Goal: Task Accomplishment & Management: Complete application form

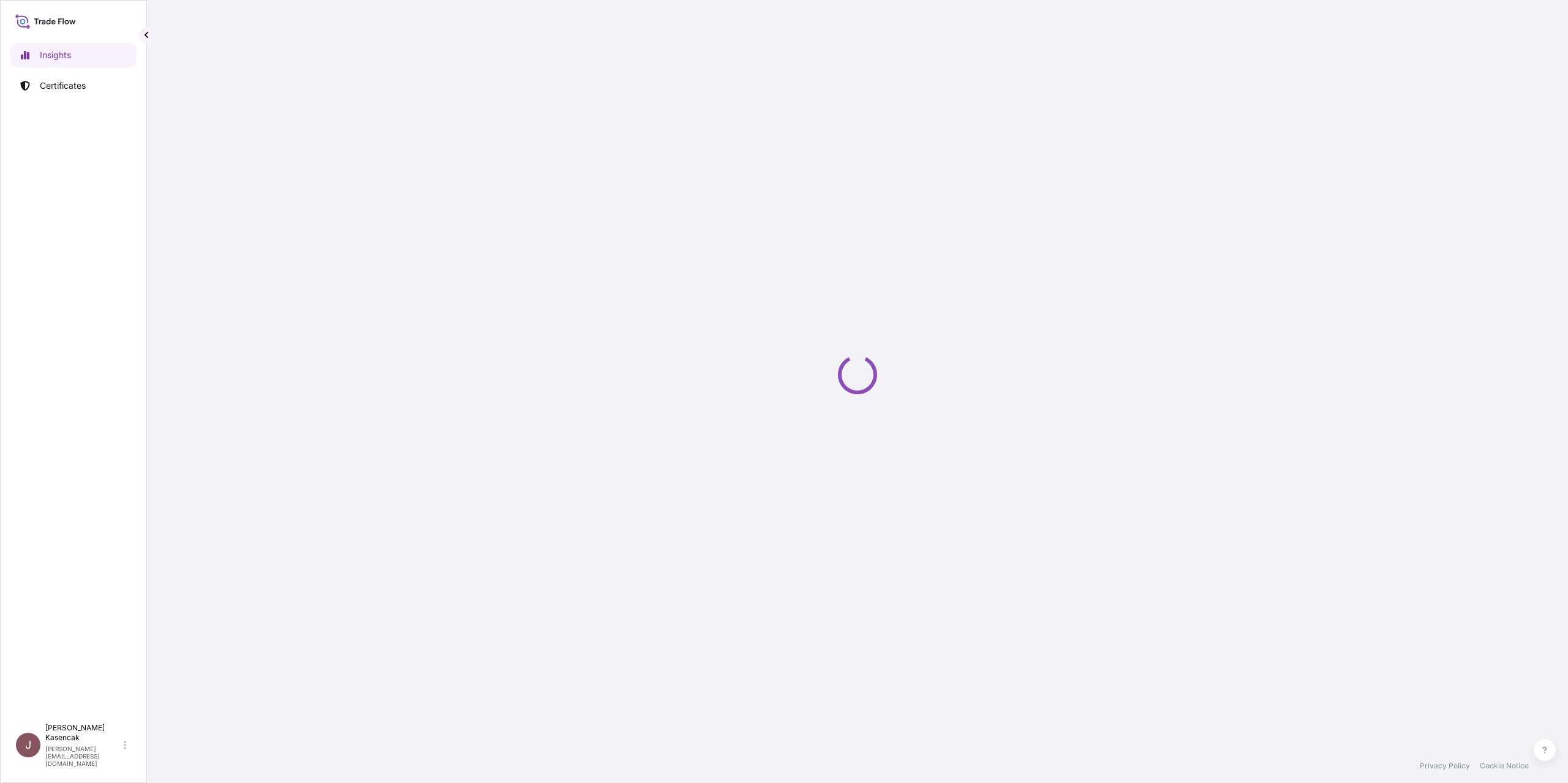
select select "2025"
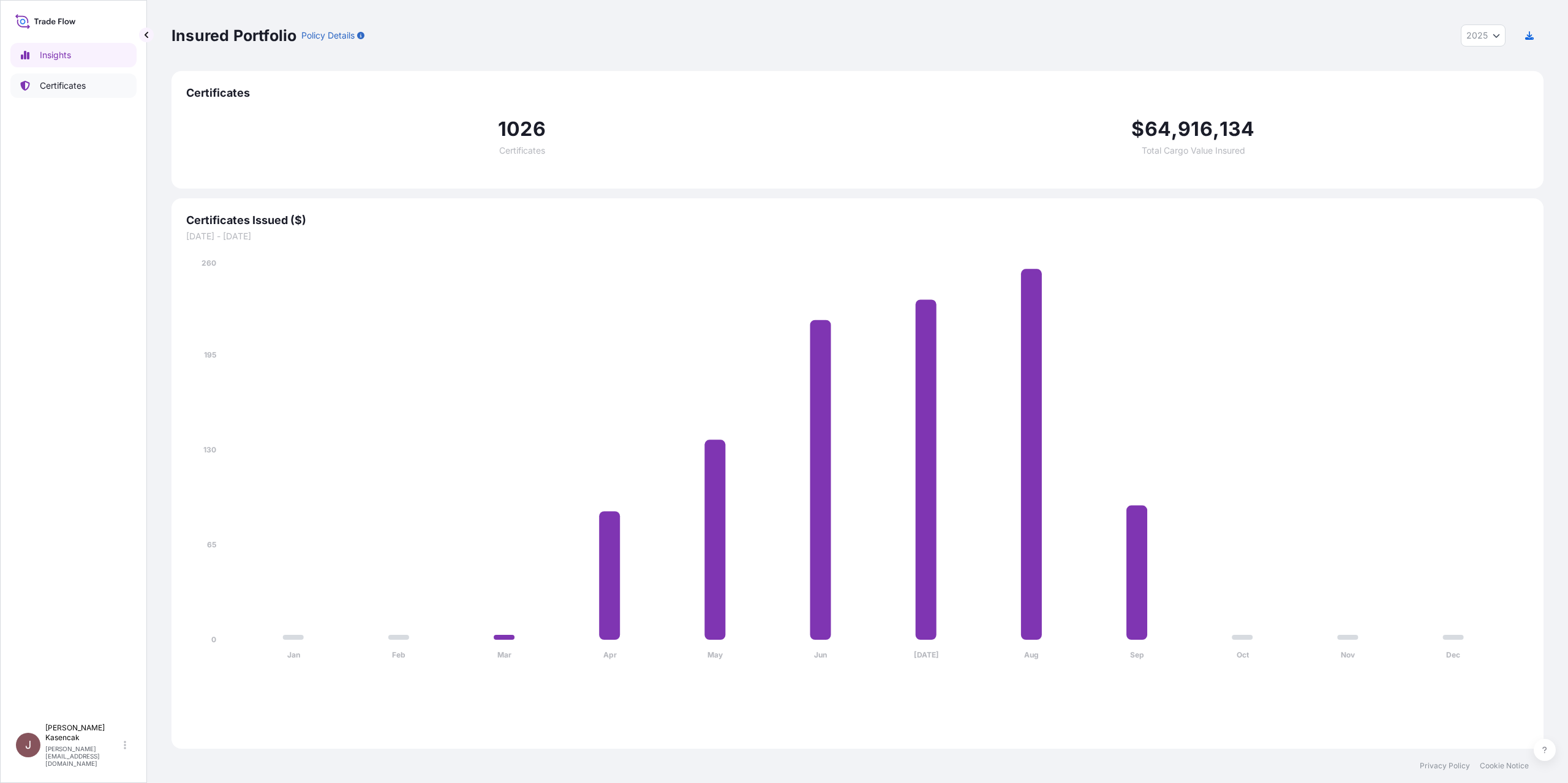
click at [95, 92] on link "Certificates" at bounding box center [73, 86] width 126 height 25
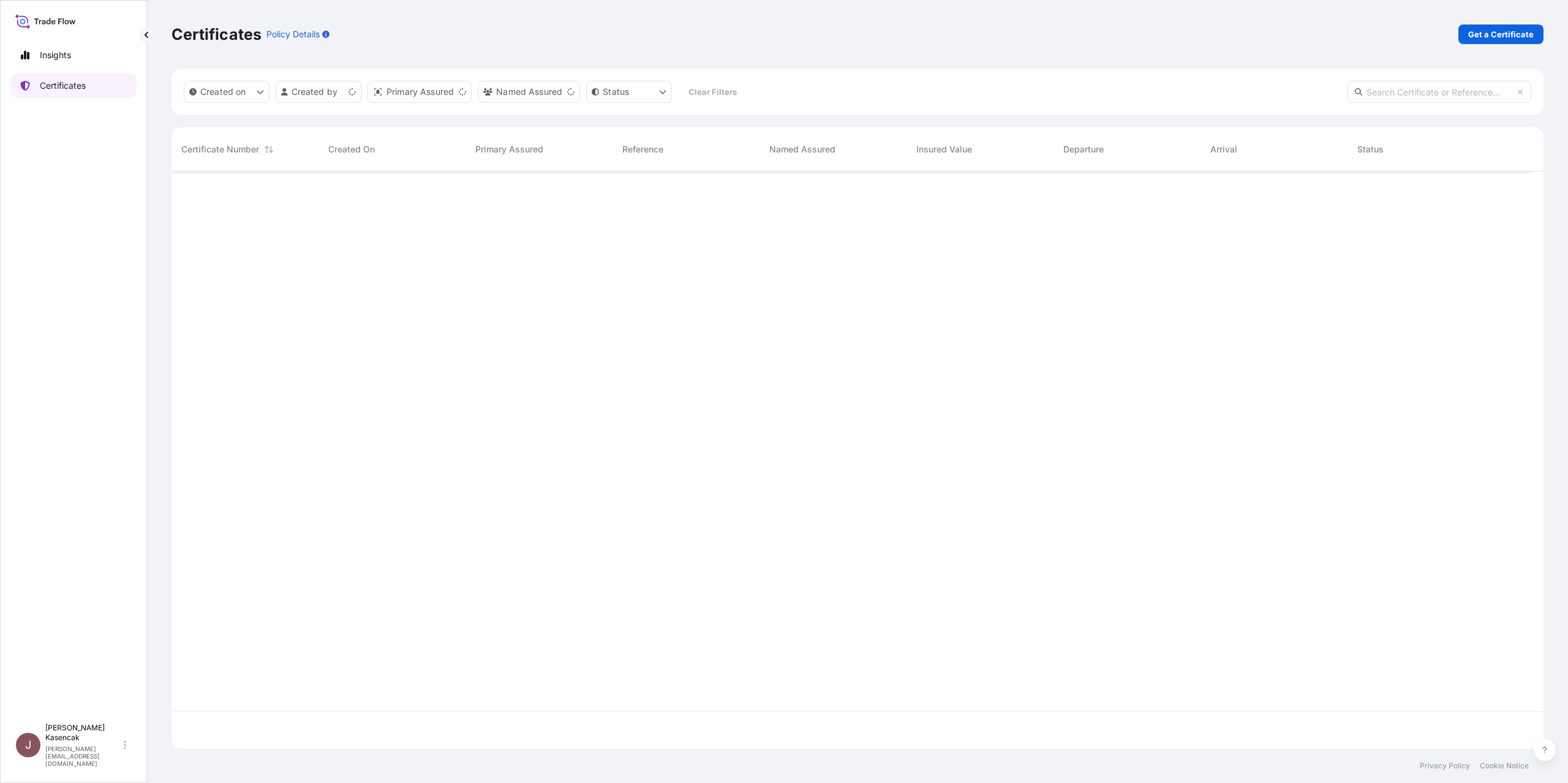
scroll to position [547, 1351]
click at [1459, 36] on link "Get a Certificate" at bounding box center [1501, 34] width 85 height 19
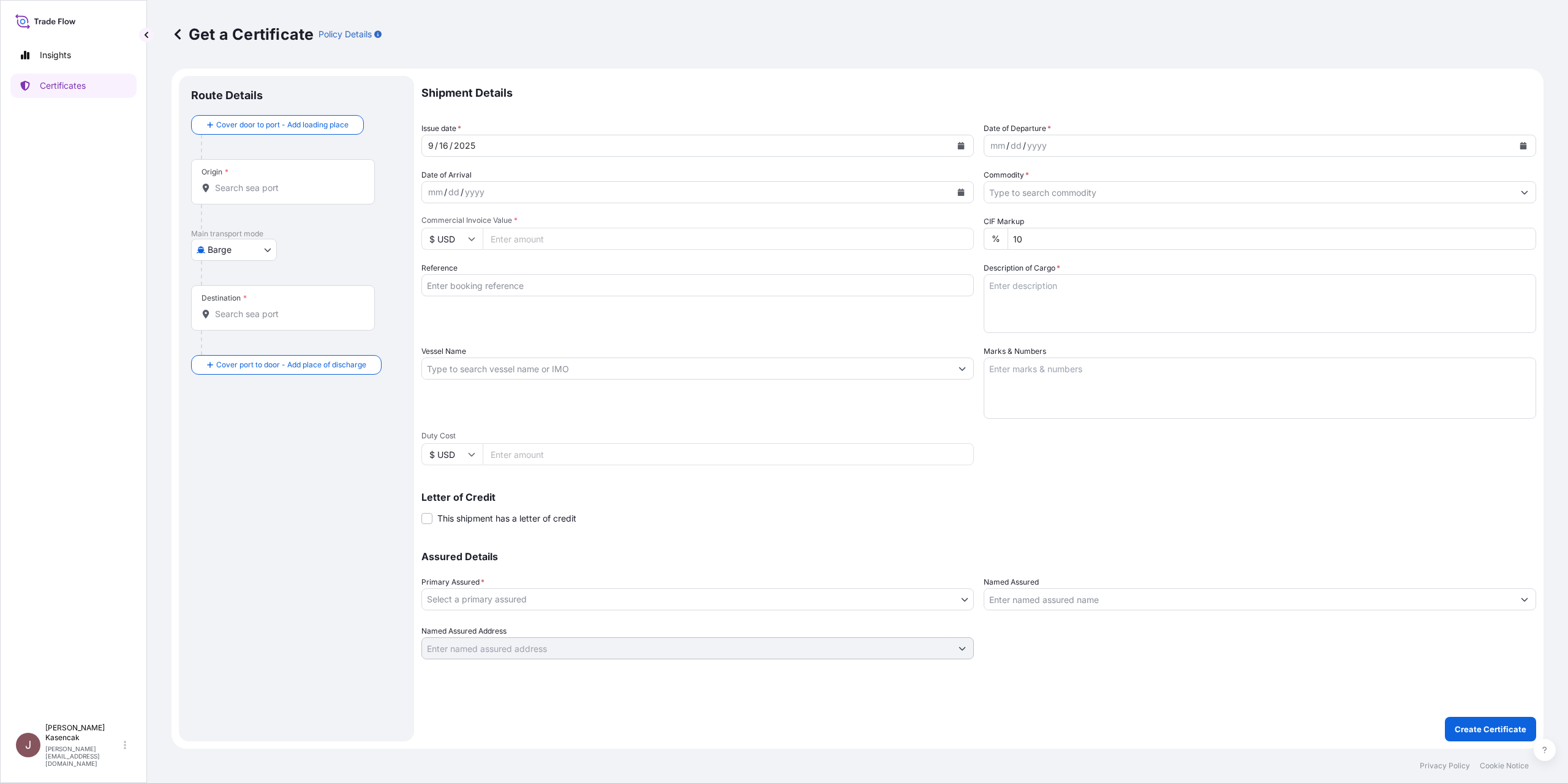
click at [295, 204] on div "Origin *" at bounding box center [283, 182] width 184 height 46
click at [295, 194] on input "Origin *" at bounding box center [287, 188] width 144 height 12
click at [253, 315] on body "0 options available. Insights Certificates J Jessica Kasencak jessica.kasencak@…" at bounding box center [784, 391] width 1568 height 783
click at [248, 424] on div "Ocean Vessel" at bounding box center [246, 413] width 78 height 22
select select "Ocean Vessel"
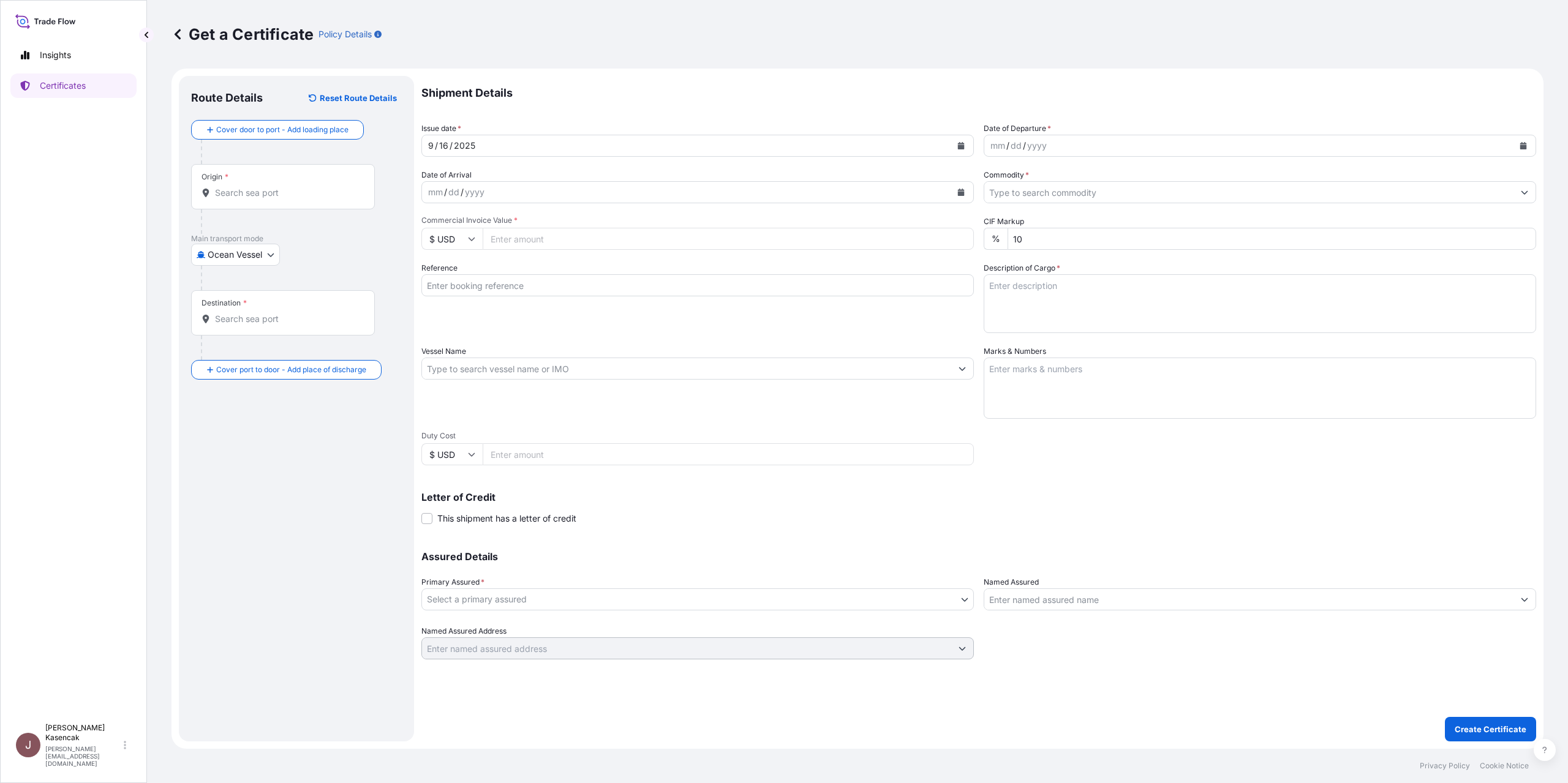
click at [244, 210] on div "Origin *" at bounding box center [283, 187] width 184 height 46
click at [244, 199] on input "Origin *" at bounding box center [287, 193] width 144 height 12
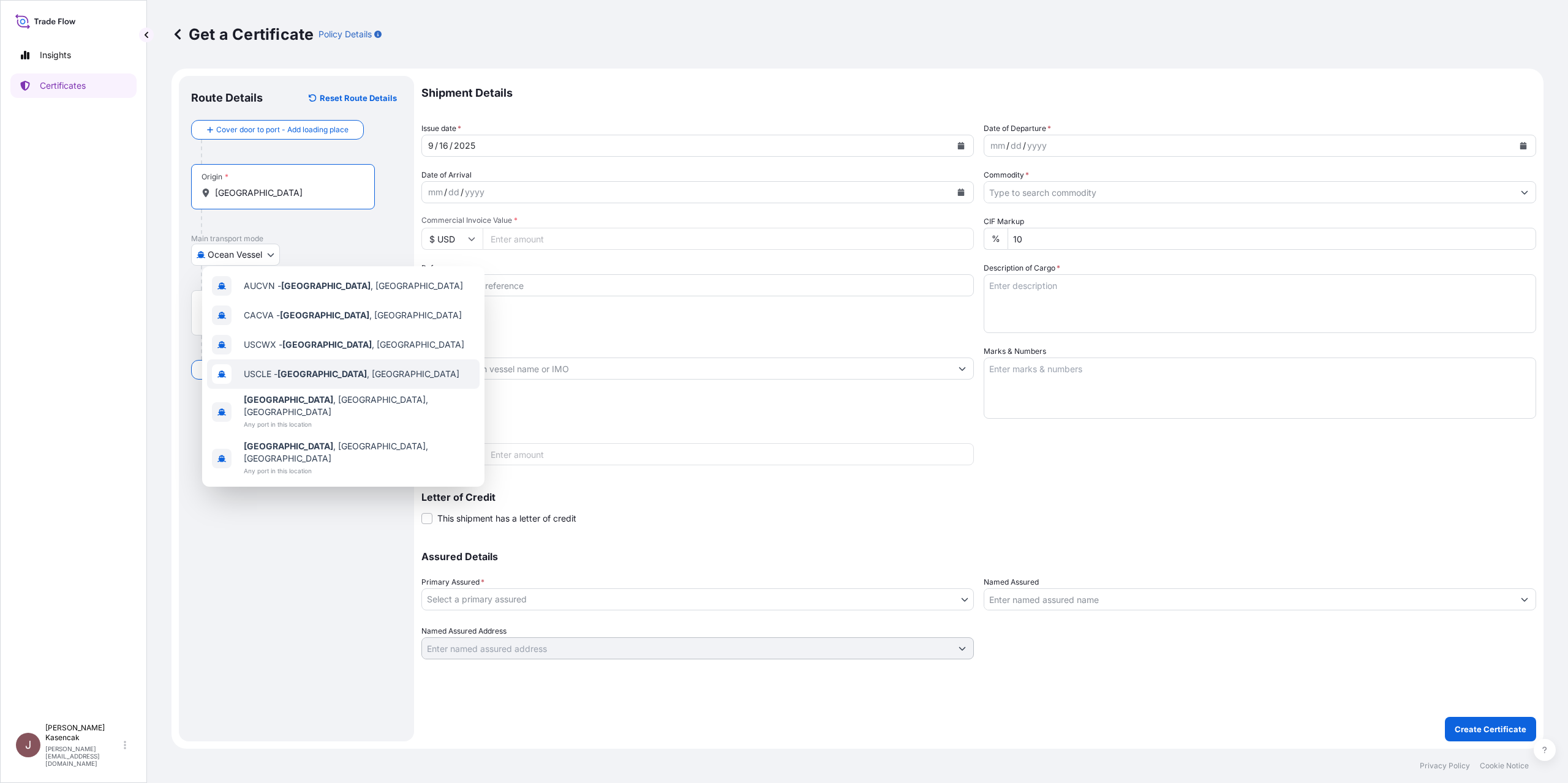
click at [364, 380] on span "USCLE - Cleveland , United States" at bounding box center [351, 374] width 215 height 12
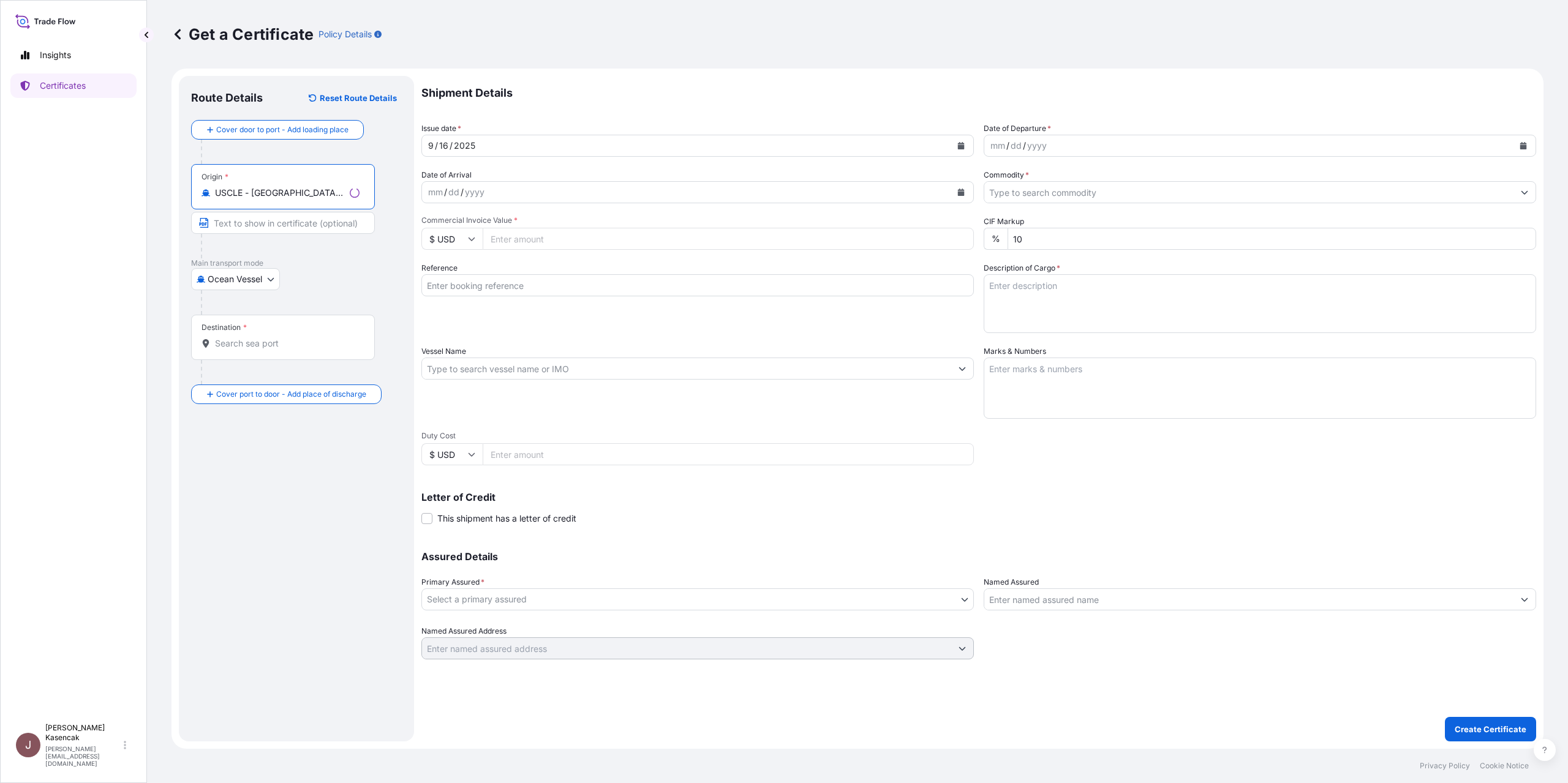
type input "USCLE - Cleveland, United States"
click at [283, 360] on div "Destination *" at bounding box center [283, 337] width 184 height 46
click at [283, 350] on input "Destination *" at bounding box center [287, 344] width 144 height 12
click at [358, 360] on div "Destination *" at bounding box center [283, 337] width 184 height 46
click at [358, 350] on input "Destination * Please select a destination" at bounding box center [287, 344] width 144 height 12
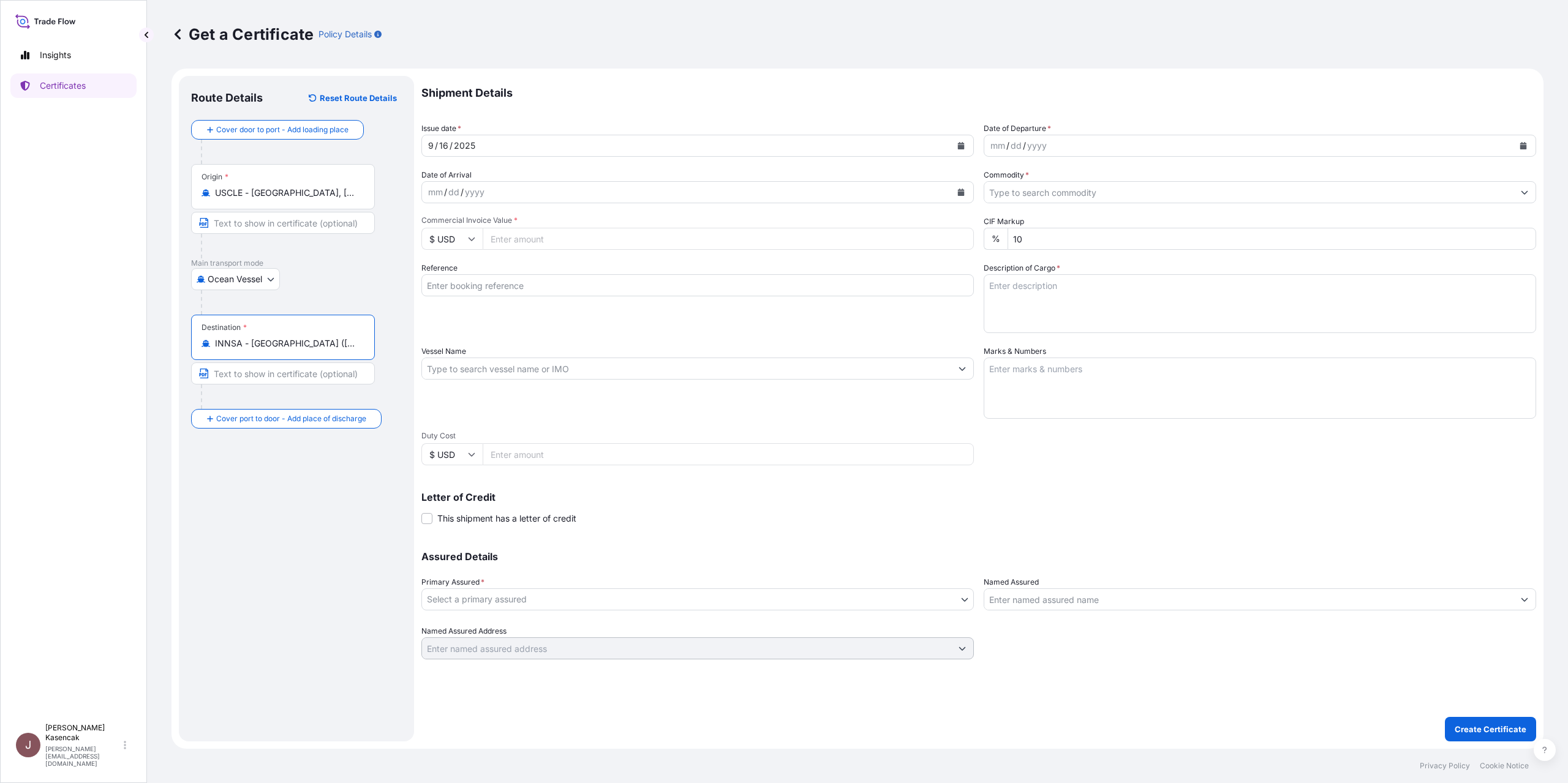
type input "INNSA - Nhava Sheva (Jawaharlal Nehru), India"
click at [1107, 157] on div "mm / dd / yyyy" at bounding box center [1248, 146] width 529 height 22
click at [1520, 150] on icon "Calendar" at bounding box center [1524, 146] width 7 height 8
click at [1183, 297] on div "13" at bounding box center [1172, 286] width 22 height 22
click at [1067, 204] on input "Commodity *" at bounding box center [1248, 192] width 529 height 22
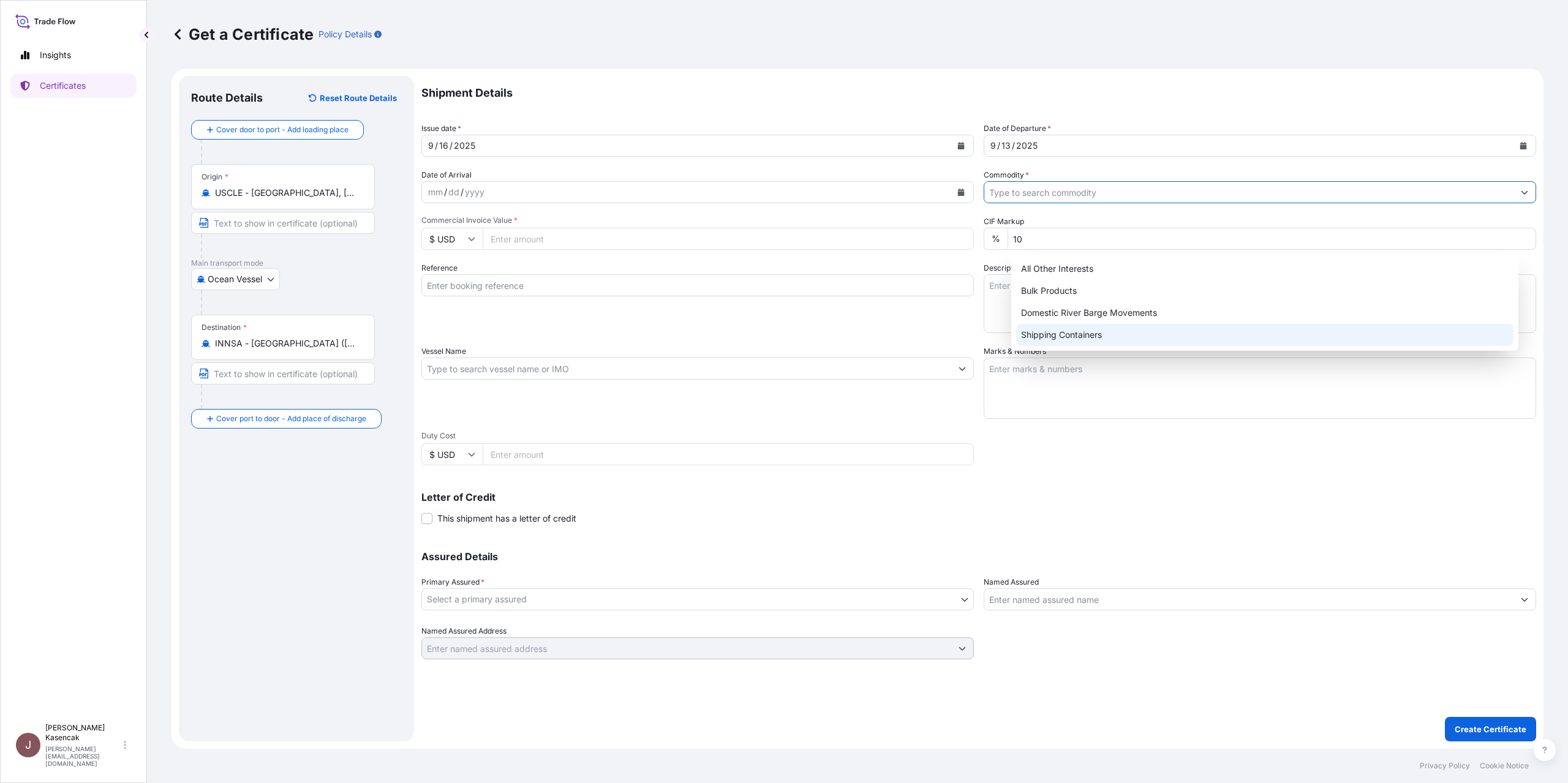
click at [1050, 336] on div "Shipping Containers" at bounding box center [1265, 335] width 498 height 22
type input "Shipping Containers"
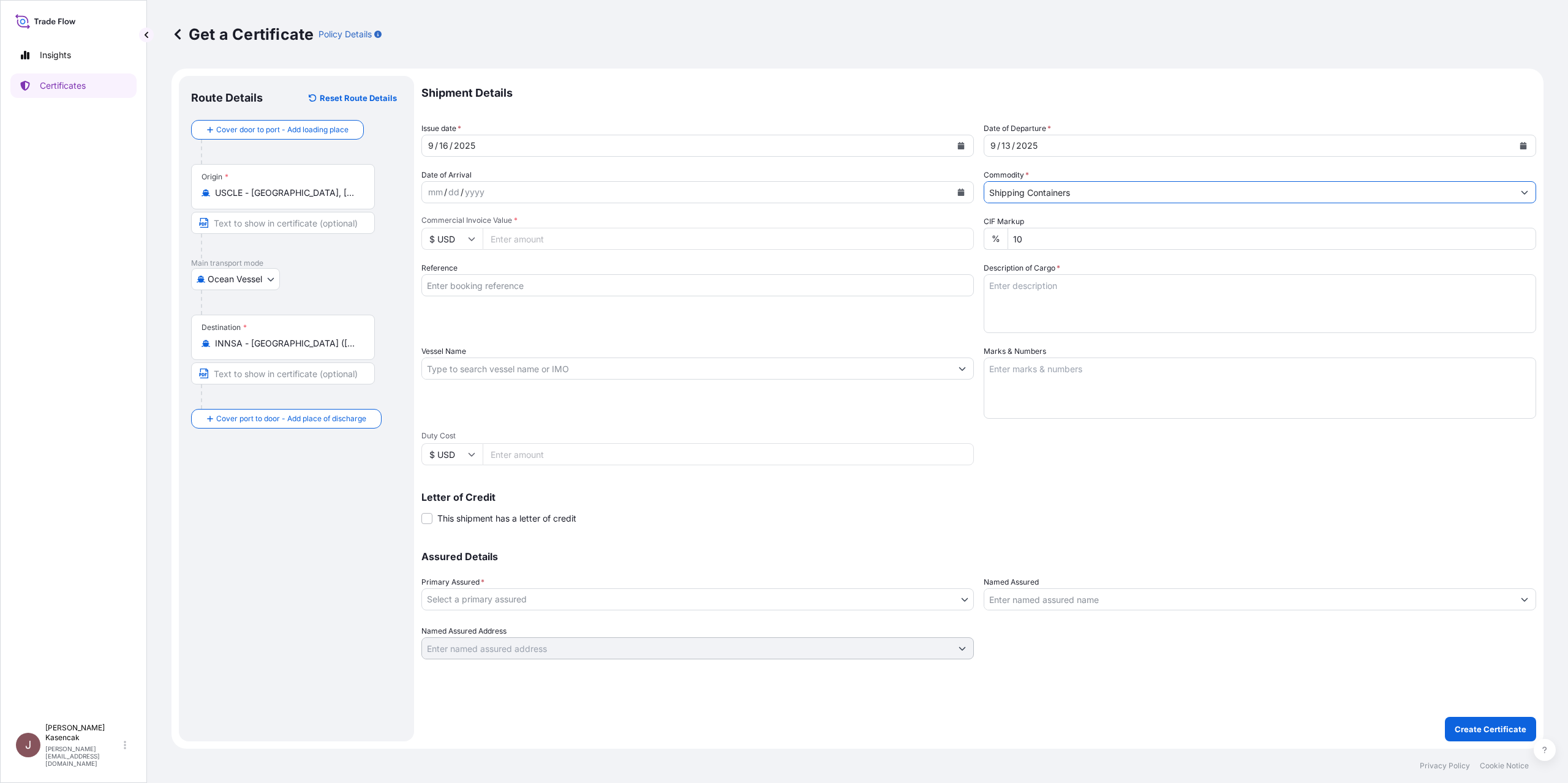
click at [651, 250] on div "Commercial Invoice Value * $ USD" at bounding box center [698, 232] width 553 height 34
click at [627, 250] on input "Commercial Invoice Value *" at bounding box center [728, 239] width 491 height 22
click at [627, 250] on div "Commercial Invoice Value * $ USD" at bounding box center [698, 232] width 553 height 34
click at [615, 250] on input "Commercial Invoice Value *" at bounding box center [728, 239] width 491 height 22
drag, startPoint x: 730, startPoint y: 270, endPoint x: 548, endPoint y: 277, distance: 182.1
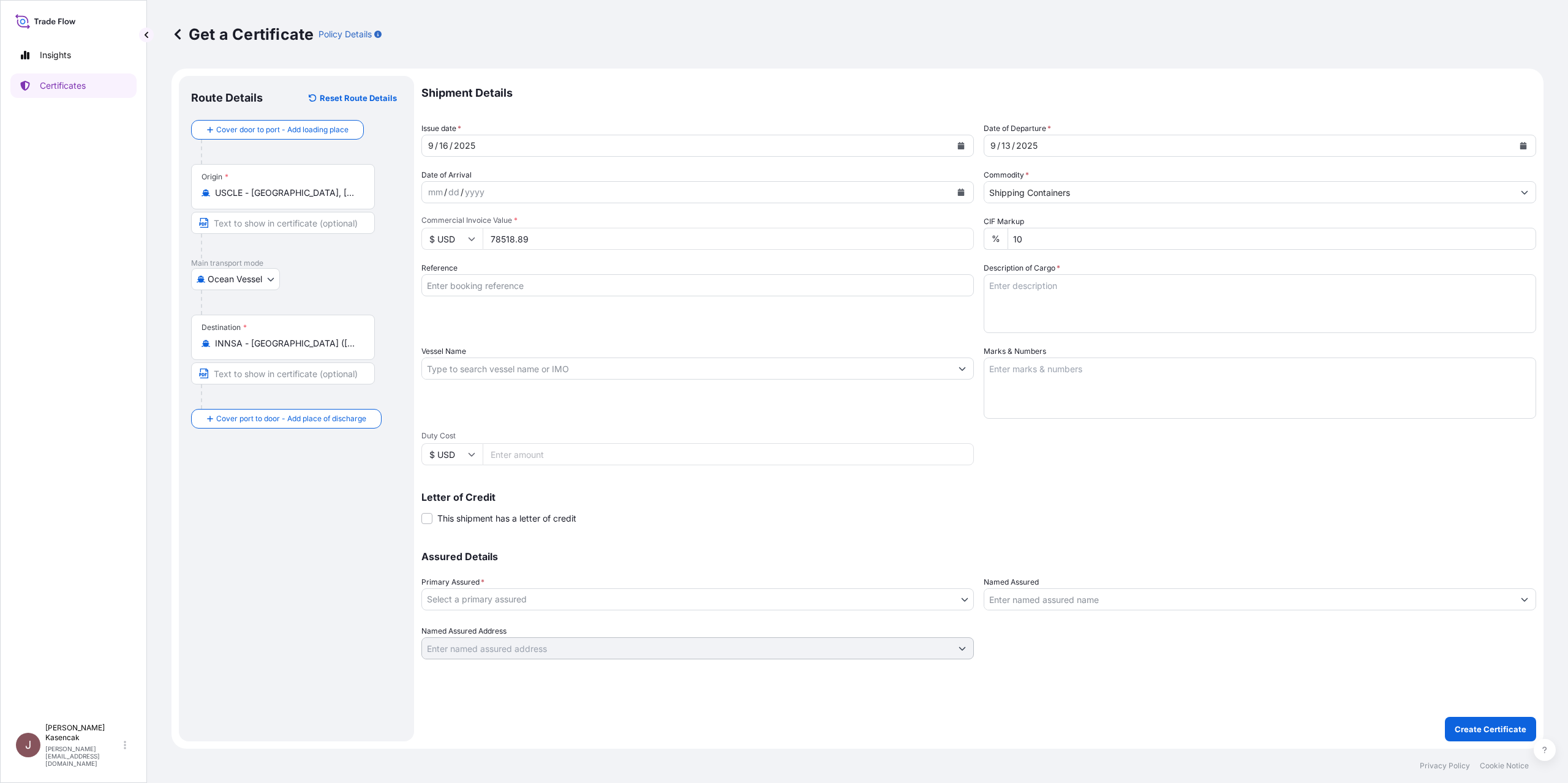
click at [545, 250] on div "Commercial Invoice Value * $ USD 78518.89" at bounding box center [698, 232] width 553 height 34
drag, startPoint x: 621, startPoint y: 290, endPoint x: 499, endPoint y: 292, distance: 122.0
click at [499, 250] on div "$ USD 78518.89" at bounding box center [698, 239] width 553 height 22
type input "78847.75"
click at [522, 297] on input "Reference" at bounding box center [698, 286] width 553 height 22
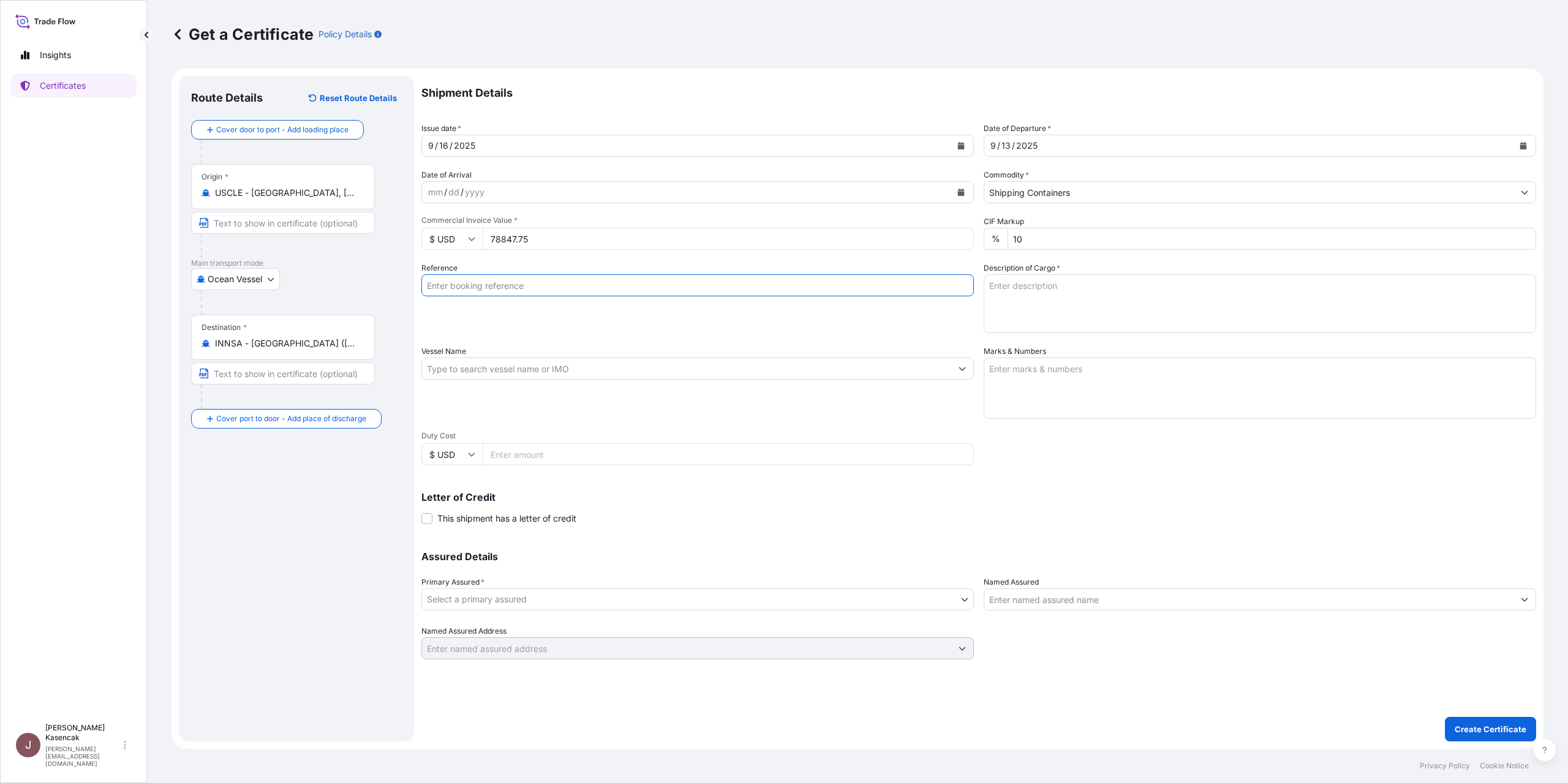
click at [569, 297] on input "Reference" at bounding box center [698, 286] width 553 height 22
paste input "80000109225"
type input "80000109225"
click at [1042, 333] on textarea "Description of Cargo *" at bounding box center [1260, 304] width 553 height 59
click at [1068, 419] on textarea "Marks & Numbers" at bounding box center [1260, 388] width 553 height 61
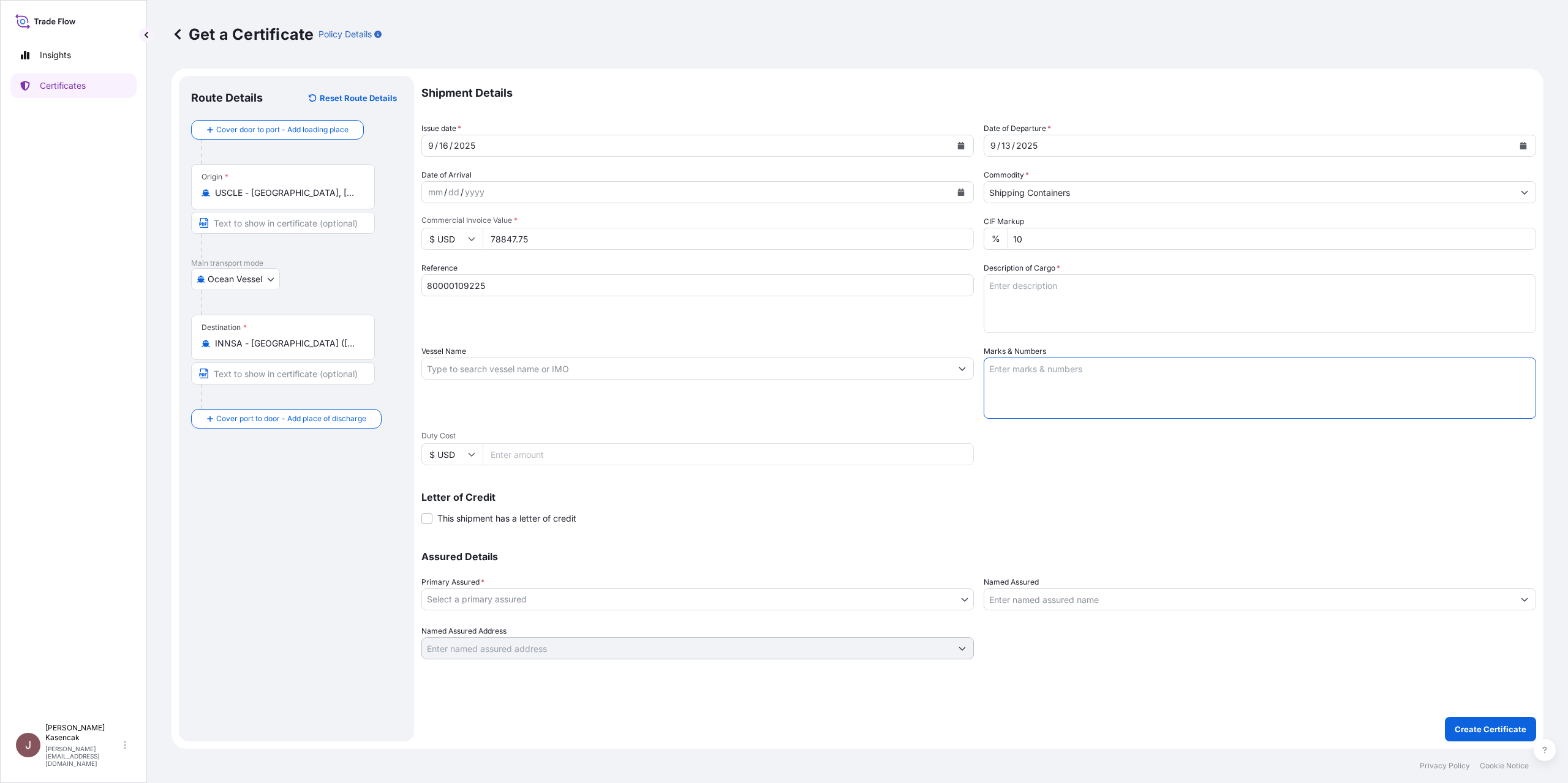
paste textarea "80000109225 21164749 / 20678914 21164732 / 20678877 R02851A R04600A R07110A R11…"
drag, startPoint x: 1040, startPoint y: 472, endPoint x: 1233, endPoint y: 594, distance: 228.3
click at [1217, 604] on div "Shipment Details Issue date * 9 / 16 / 2025 Date of Departure * 9 / 13 / 2025 D…" at bounding box center [979, 368] width 1115 height 584
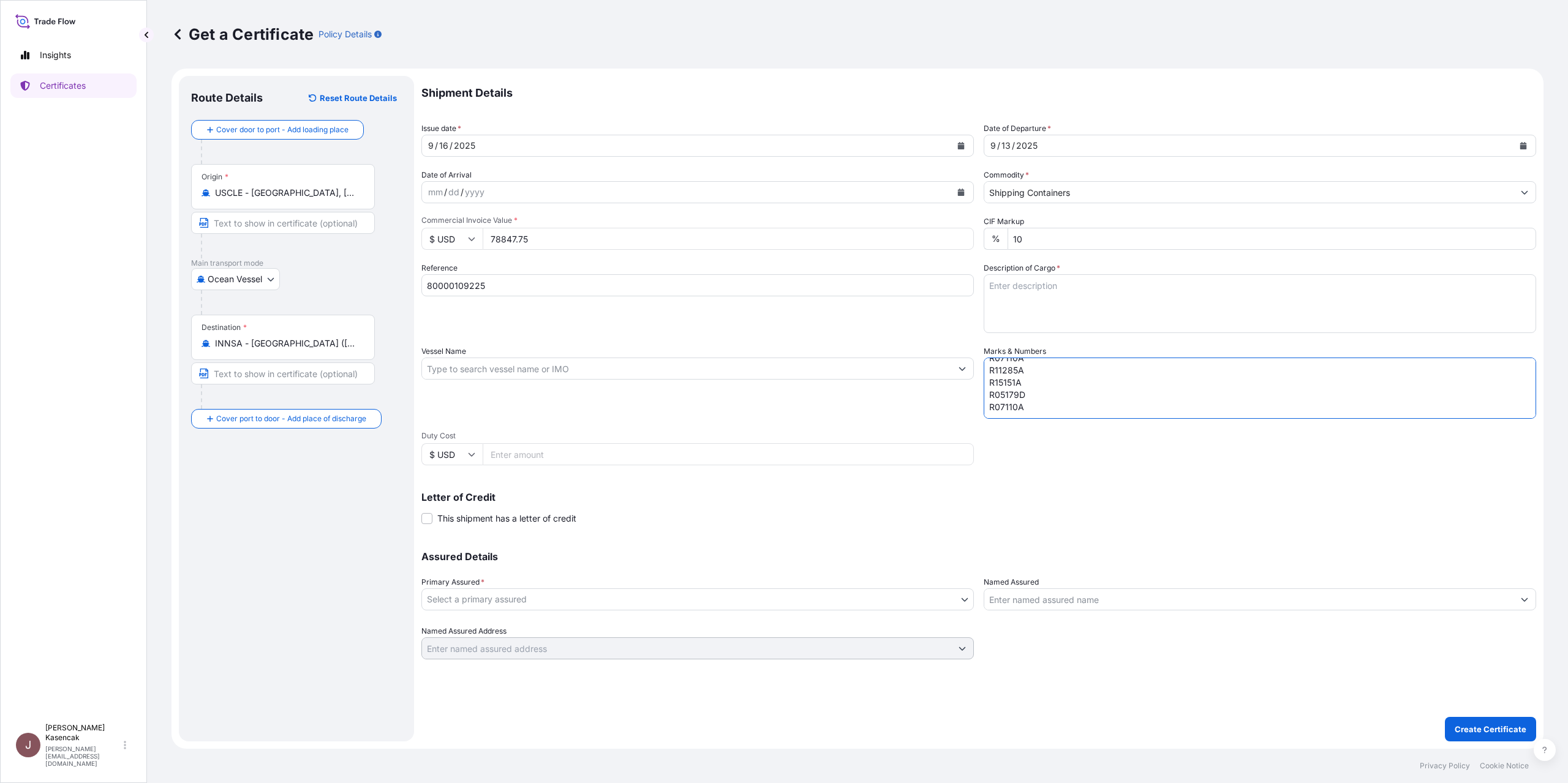
type textarea "80000109225 21164749 / 20678914 21164732 / 20678877 R02851A R04600A R07110A R11…"
click at [554, 620] on body "Insights Certificates J Jessica Kasencak jessica.kasencak@dsv.com Get a Certifi…" at bounding box center [784, 391] width 1568 height 783
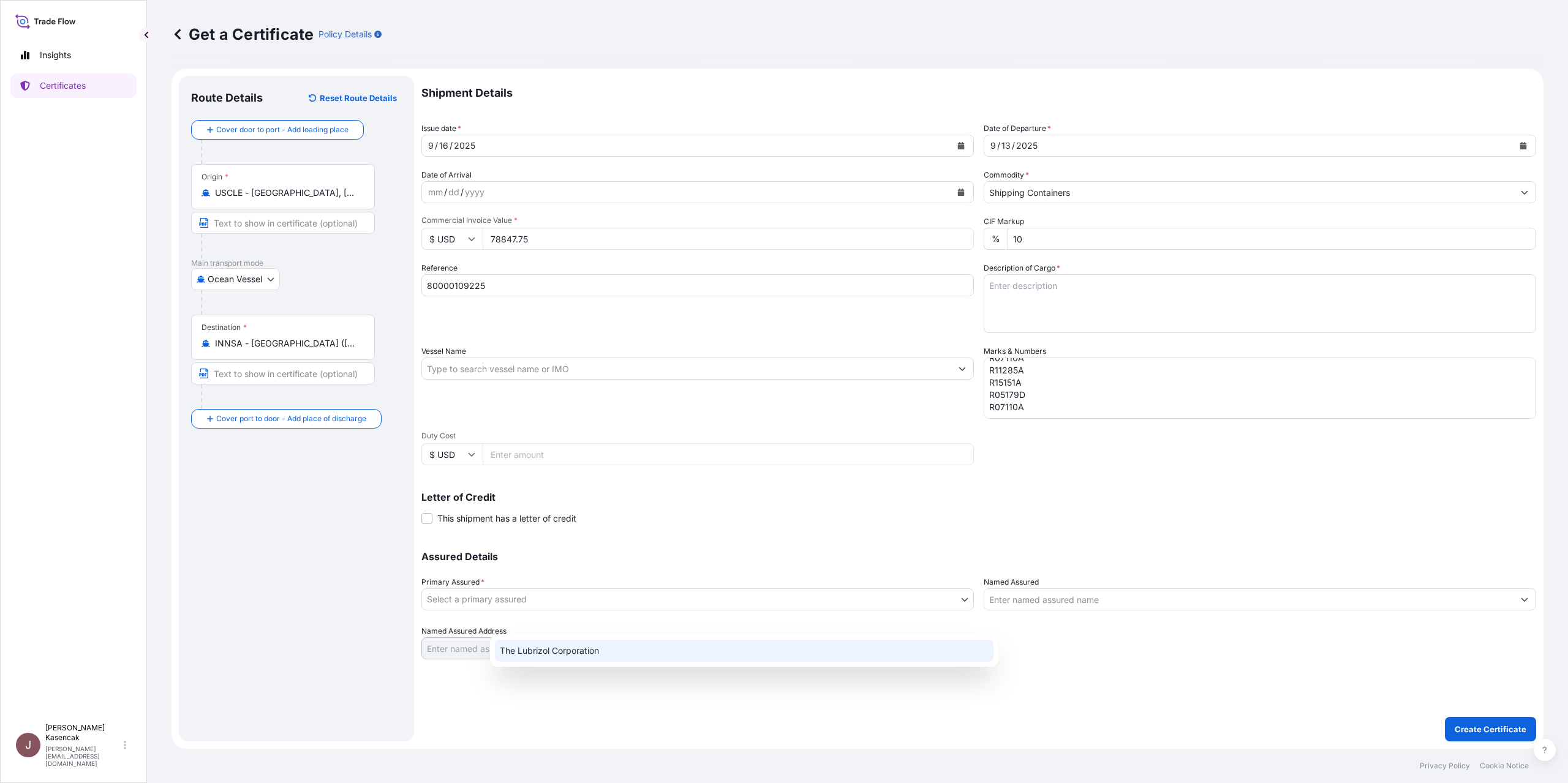
click at [550, 662] on div "The Lubrizol Corporation" at bounding box center [744, 651] width 499 height 22
select select "31566"
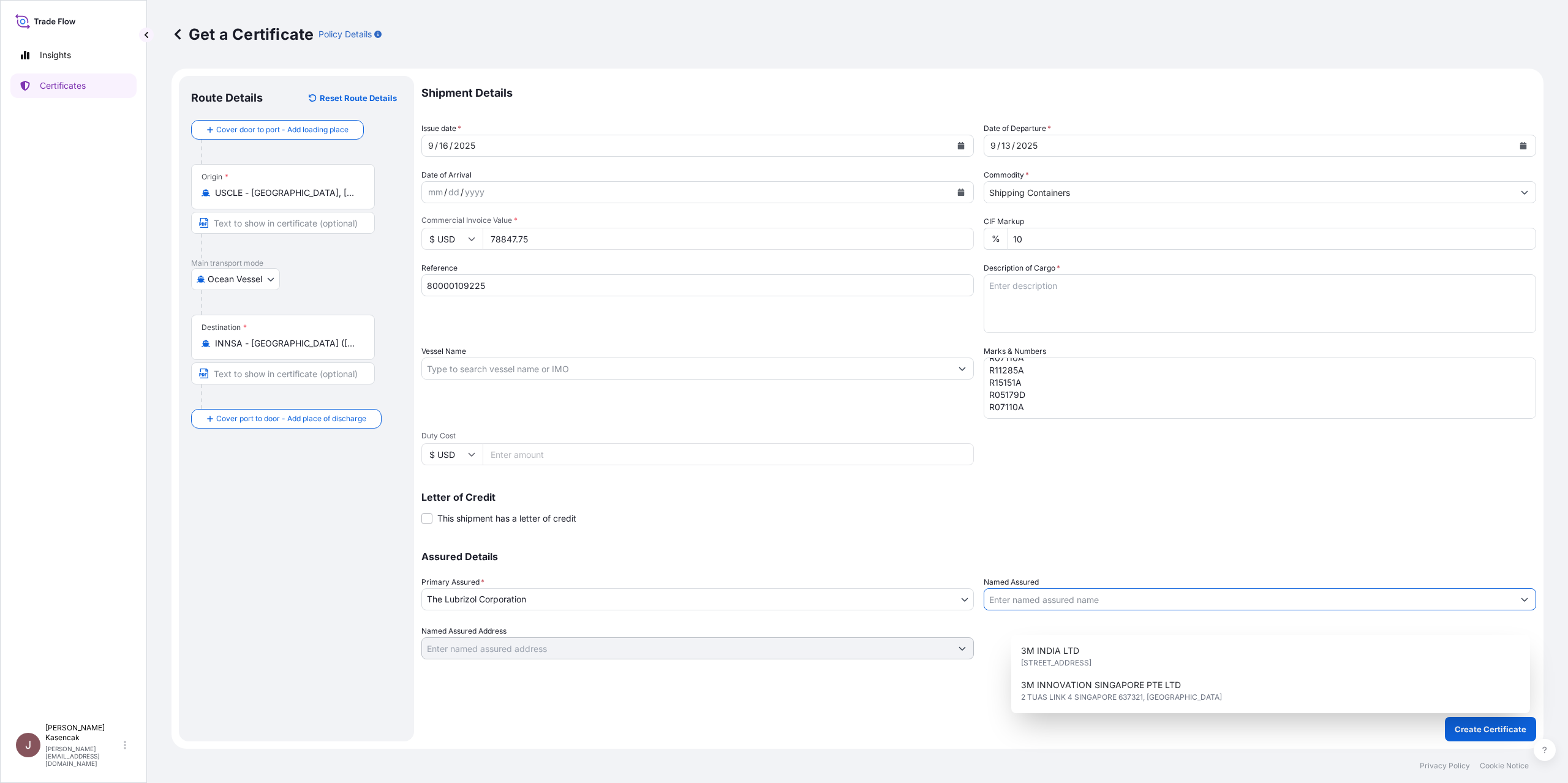
click at [1068, 611] on input "Named Assured" at bounding box center [1248, 599] width 529 height 22
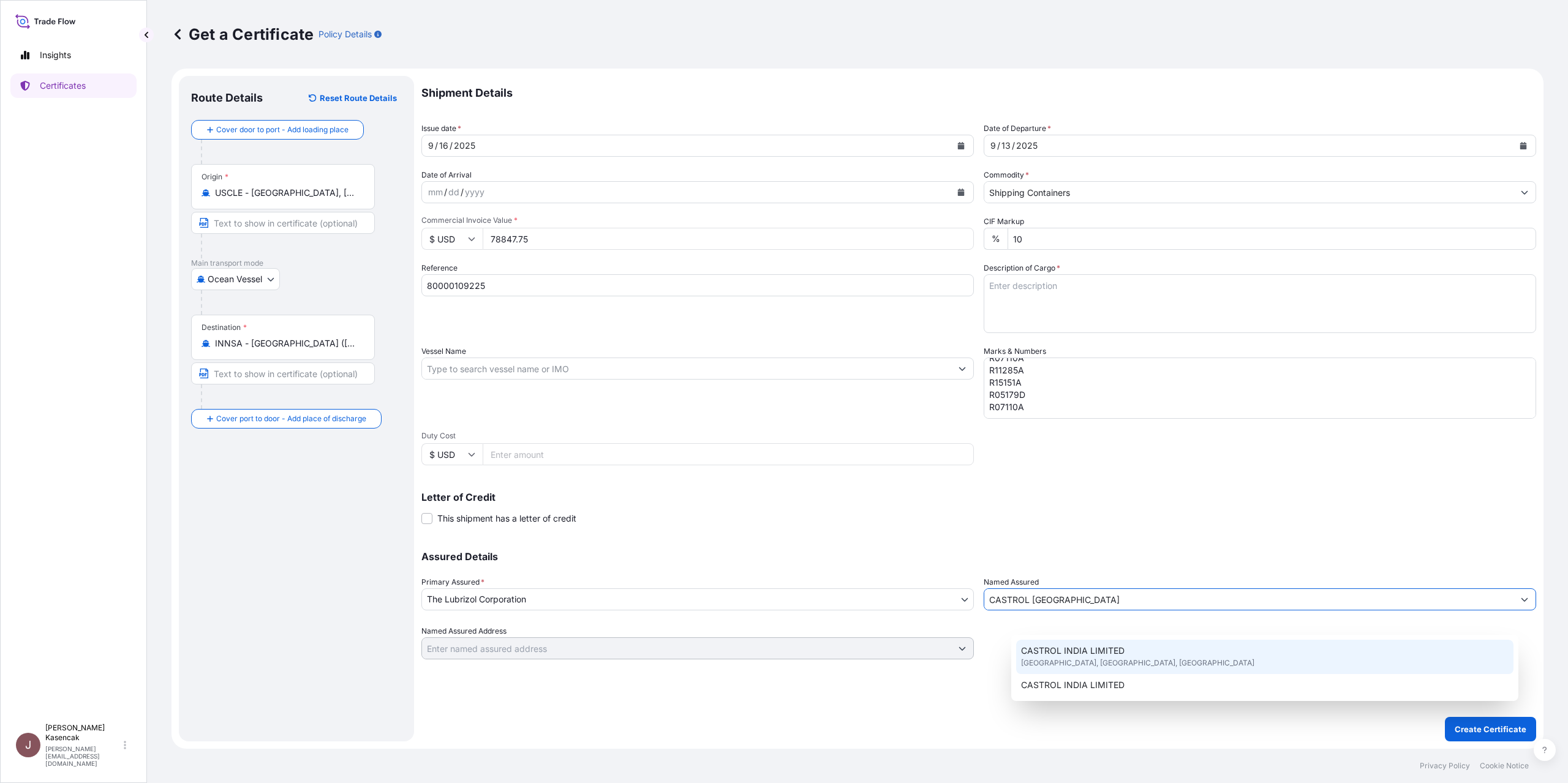
click at [1121, 649] on span "CASTROL INDIA LIMITED" at bounding box center [1073, 651] width 104 height 12
type input "CASTROL INDIA LIMITED"
type input "TECHNOPOLIS KNOWLEDGE PARK"
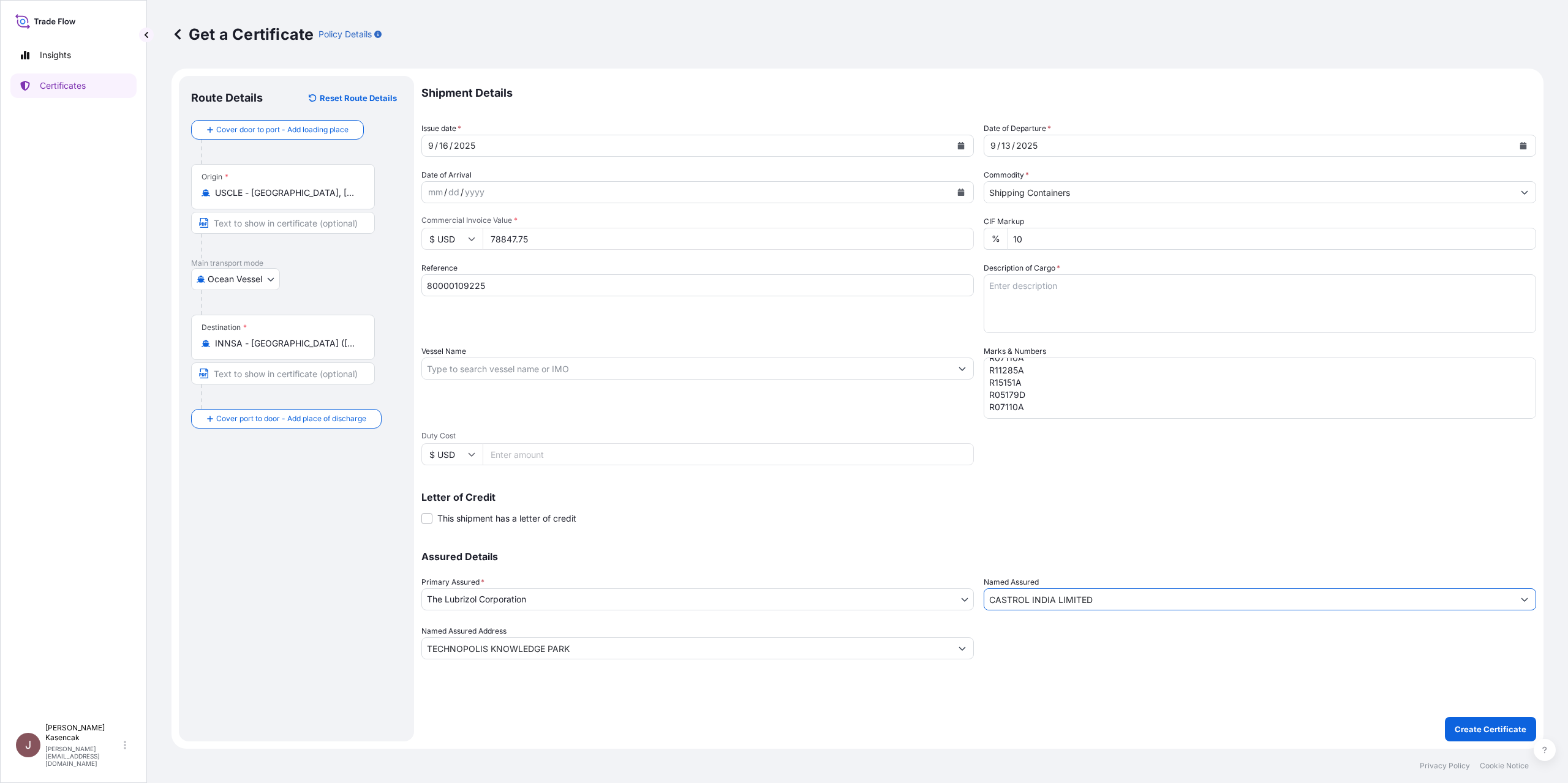
type input "CASTROL INDIA LIMITED"
click at [1043, 395] on textarea "80000109225 21164749 / 20678914 21164732 / 20678877 R02851A R04600A R07110A R11…" at bounding box center [1260, 388] width 553 height 61
paste textarea "GST Identification Number of Importer: 27AAACC4481E1ZV"
type textarea "80000109225 21164749 / 20678914 21164732 / 20678877 R02851A R04600A R07110A R11…"
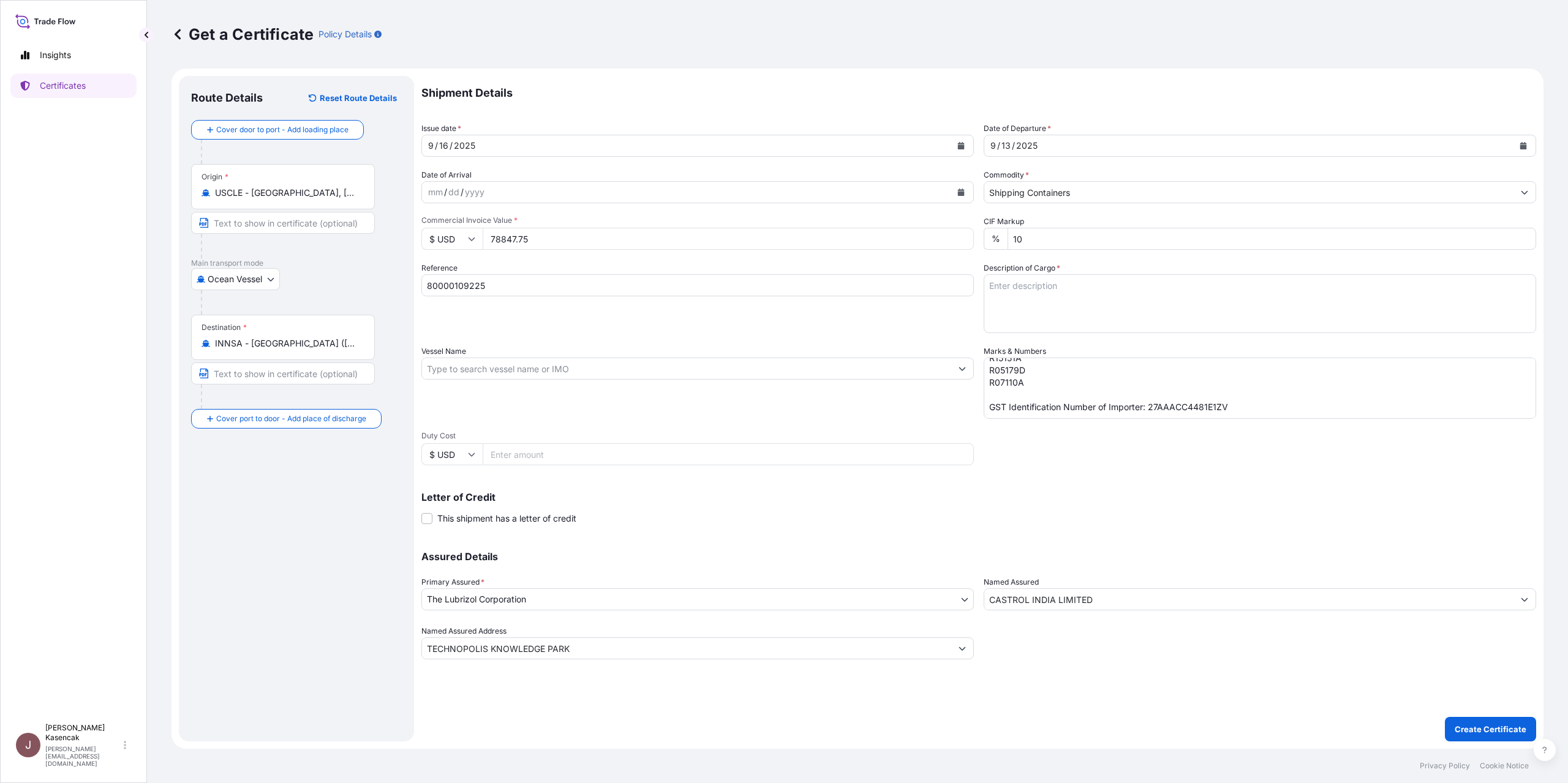
scroll to position [0, 0]
click at [1084, 333] on textarea "Description of Cargo *" at bounding box center [1260, 304] width 553 height 59
click at [1074, 333] on textarea "1X20GP" at bounding box center [1260, 304] width 553 height 59
paste textarea "MSNU1441741"
click at [1095, 333] on textarea "1X20GP MSNU1441741" at bounding box center [1260, 304] width 553 height 59
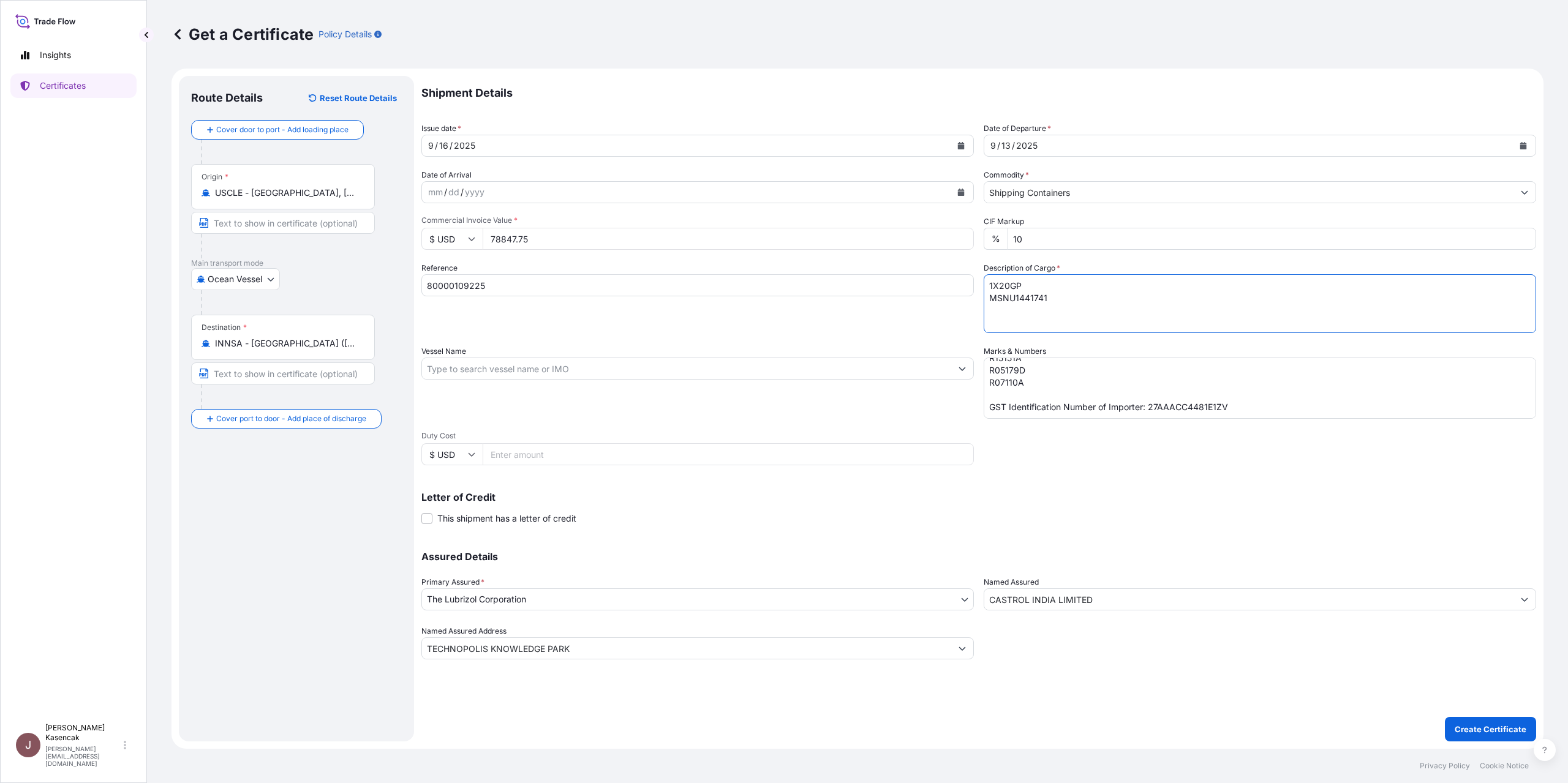
paste textarea "00443674"
type textarea "1X20GP MSNU1441741 00443674 GW: 12388.5 KG"
click at [1460, 723] on p "Create Certificate" at bounding box center [1491, 729] width 72 height 12
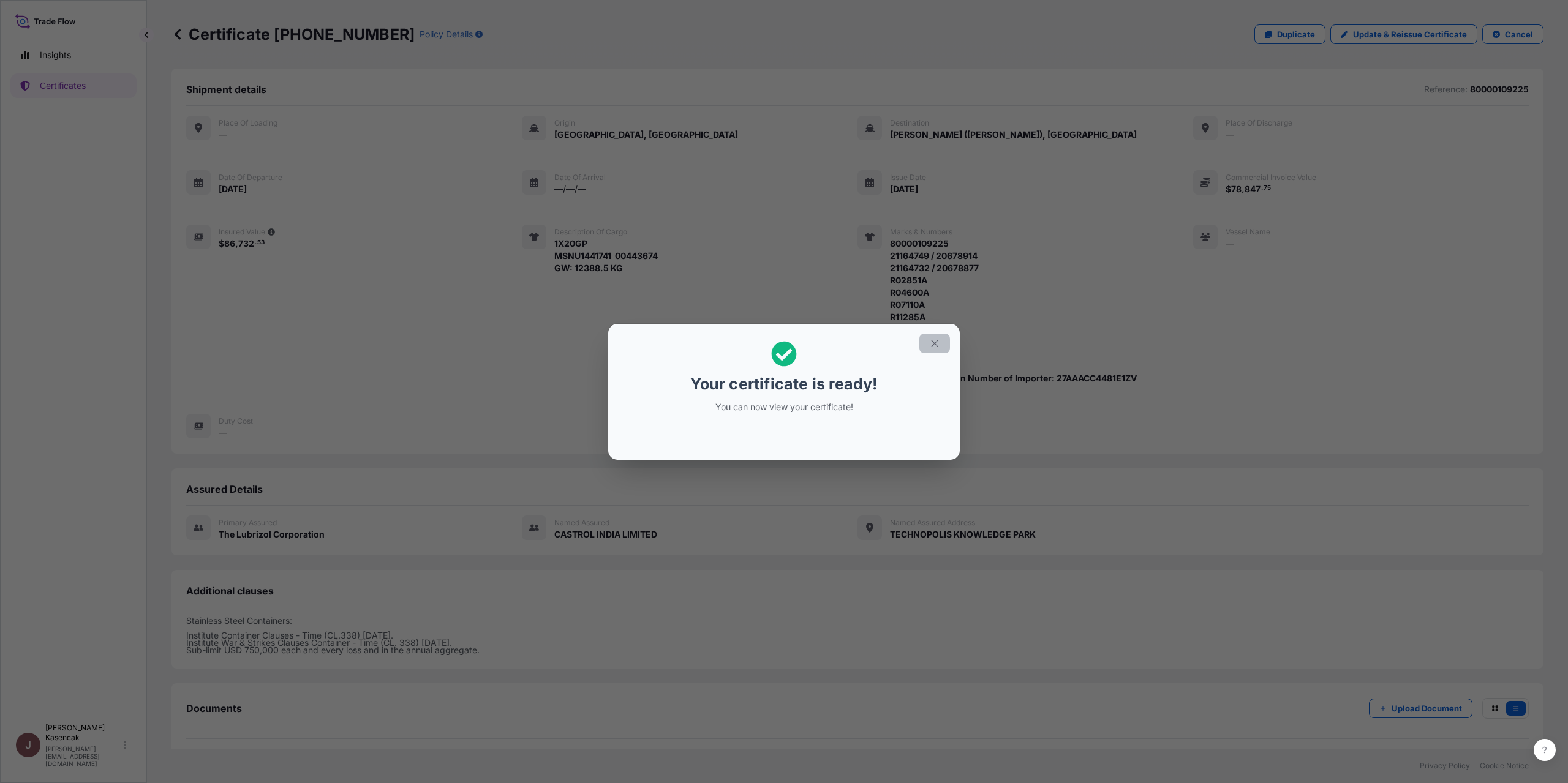
click at [950, 337] on button "button" at bounding box center [934, 344] width 30 height 19
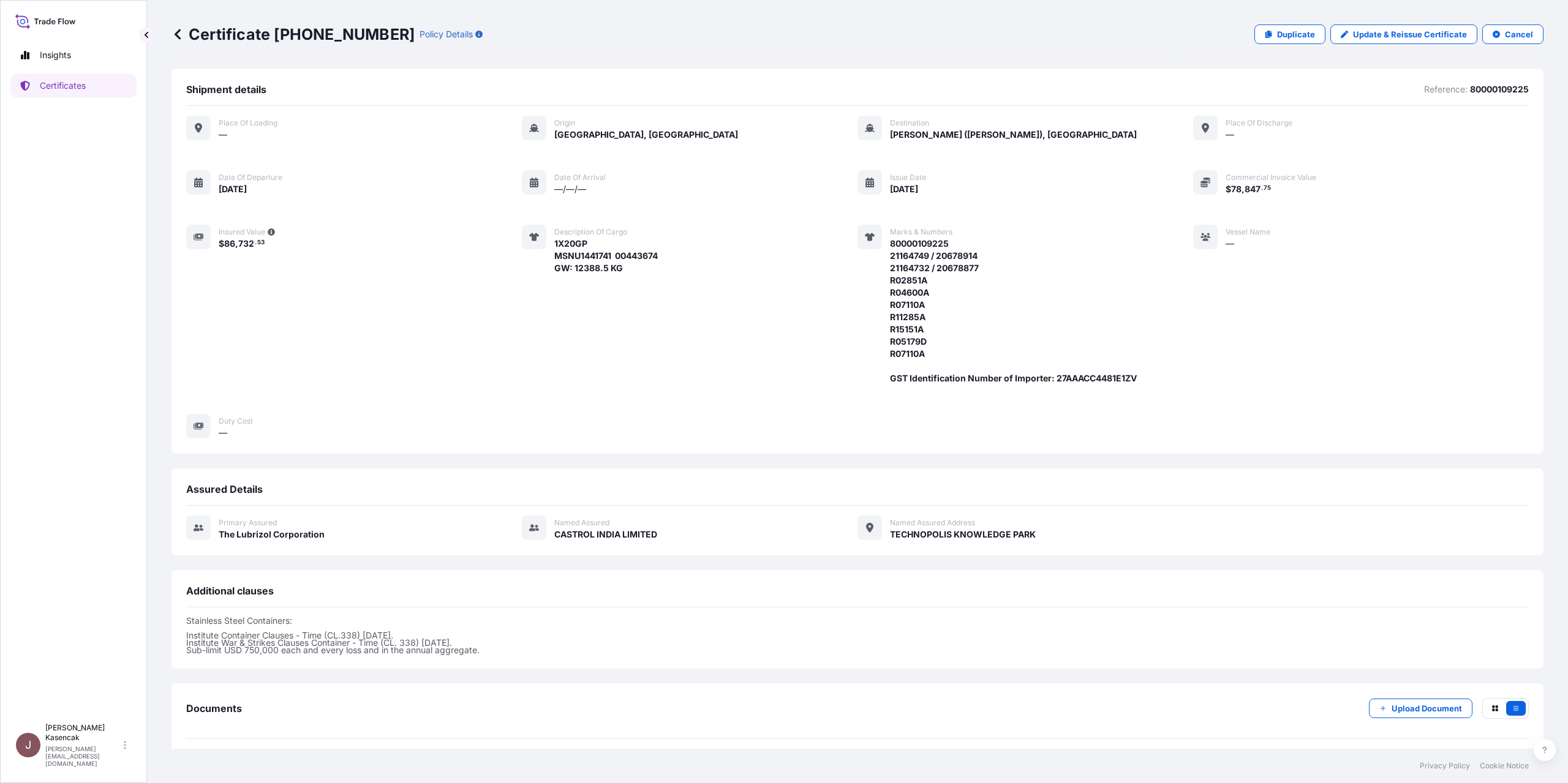
scroll to position [196, 0]
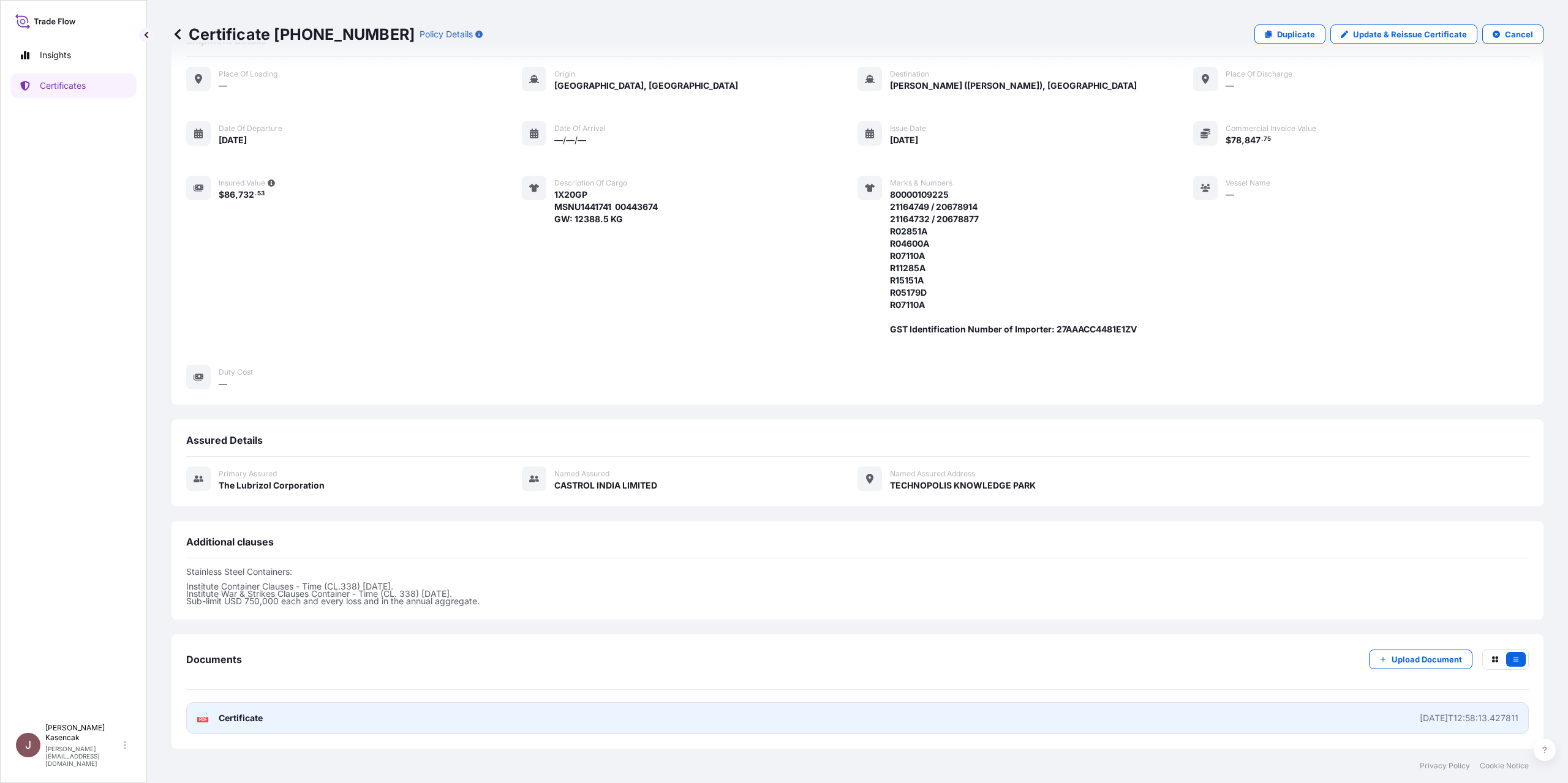
click at [222, 712] on div "PDF Certificate" at bounding box center [230, 718] width 66 height 12
